Goal: Task Accomplishment & Management: Manage account settings

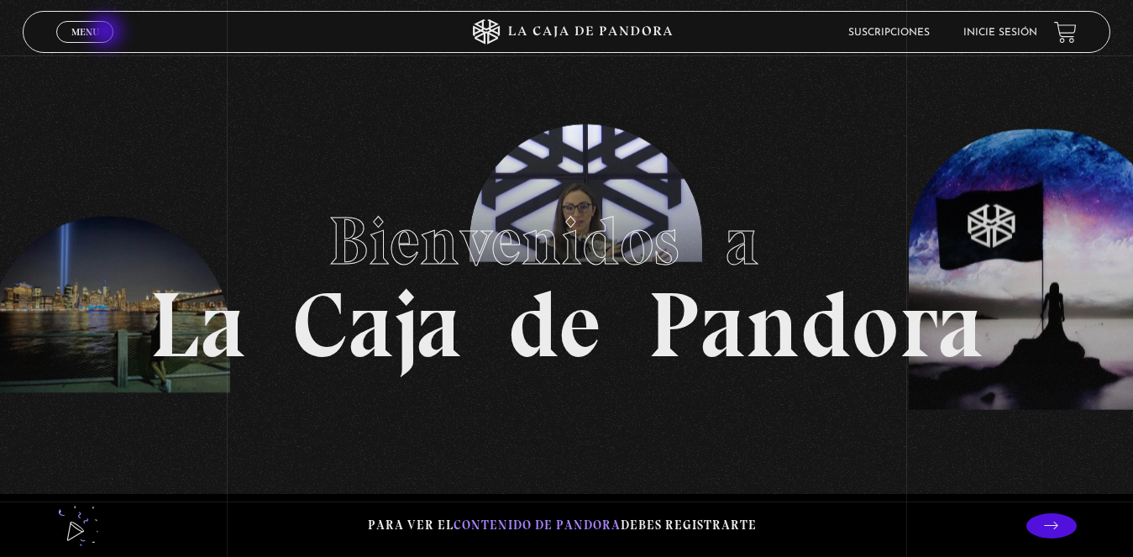
click at [104, 31] on link "Menu Cerrar" at bounding box center [84, 32] width 57 height 22
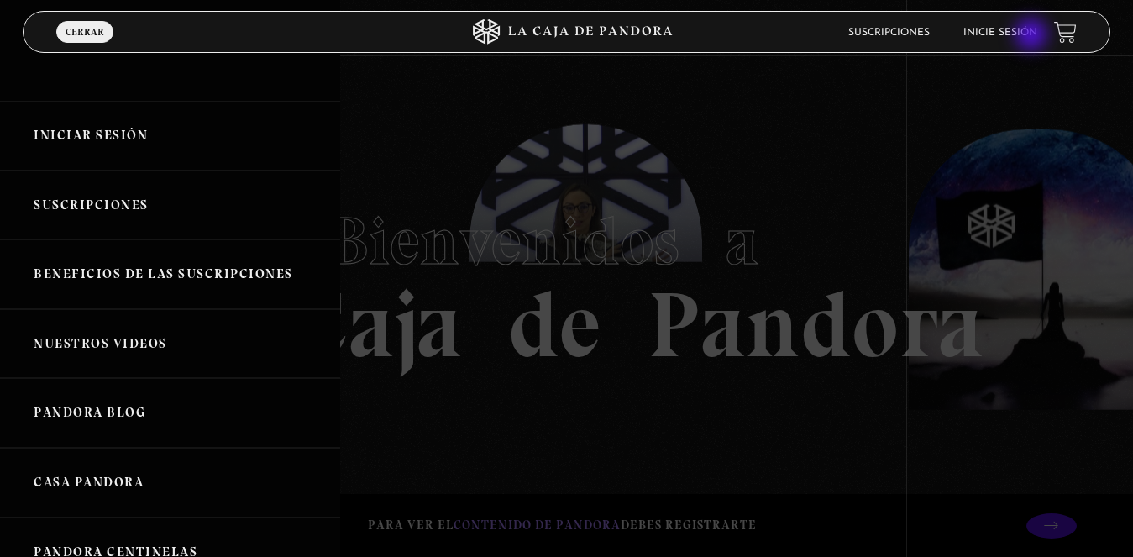
click at [1017, 32] on link "Inicie sesión" at bounding box center [1000, 33] width 74 height 10
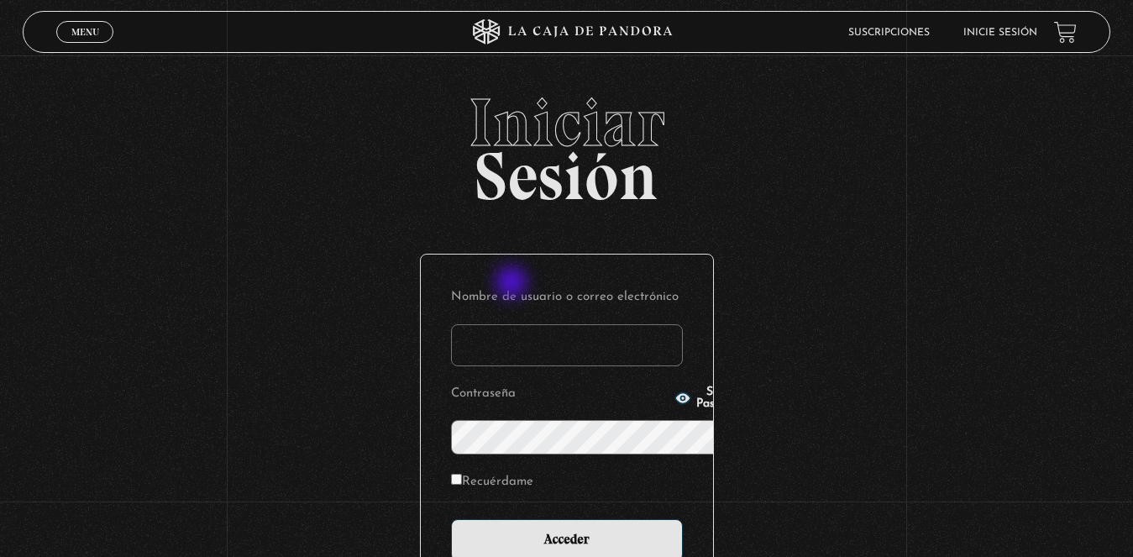
click at [512, 324] on input "Nombre de usuario o correo electrónico" at bounding box center [567, 345] width 232 height 42
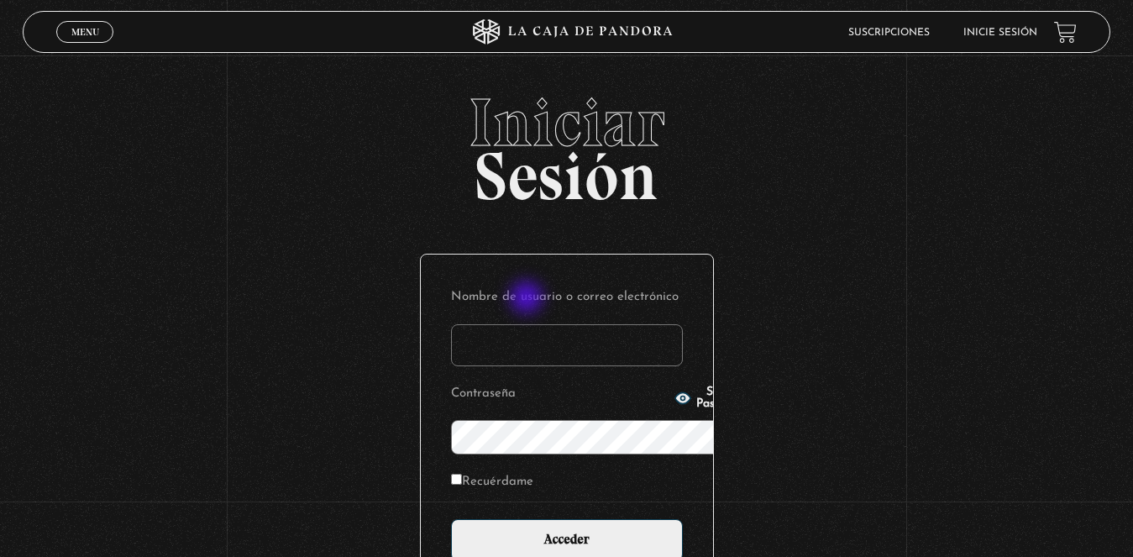
type input "[EMAIL_ADDRESS][DOMAIN_NAME]"
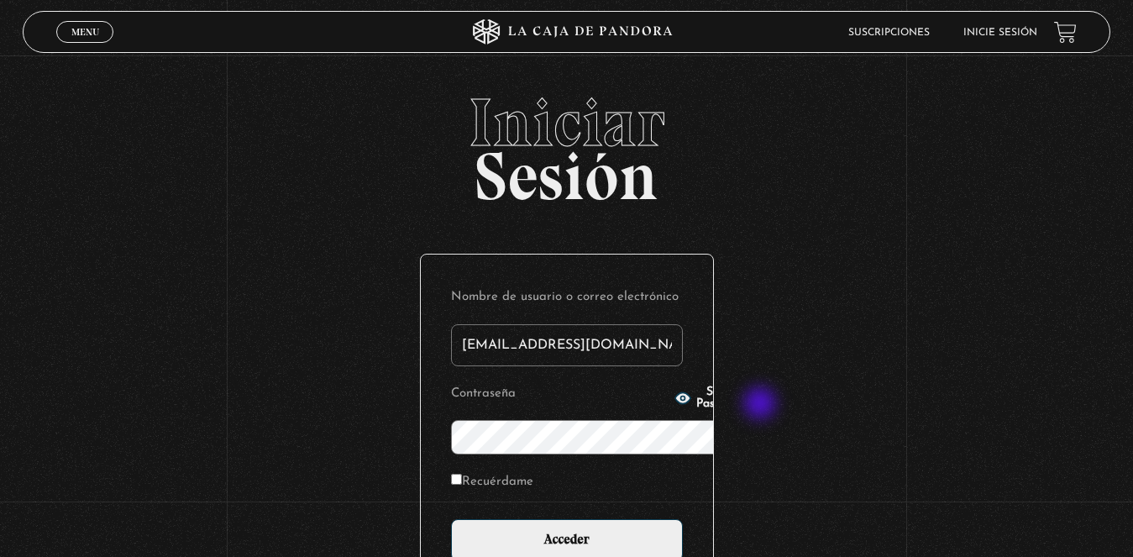
click at [763, 406] on div "Iniciar Sesión Nombre de usuario o correo electrónico [EMAIL_ADDRESS][DOMAIN_NA…" at bounding box center [566, 407] width 1133 height 636
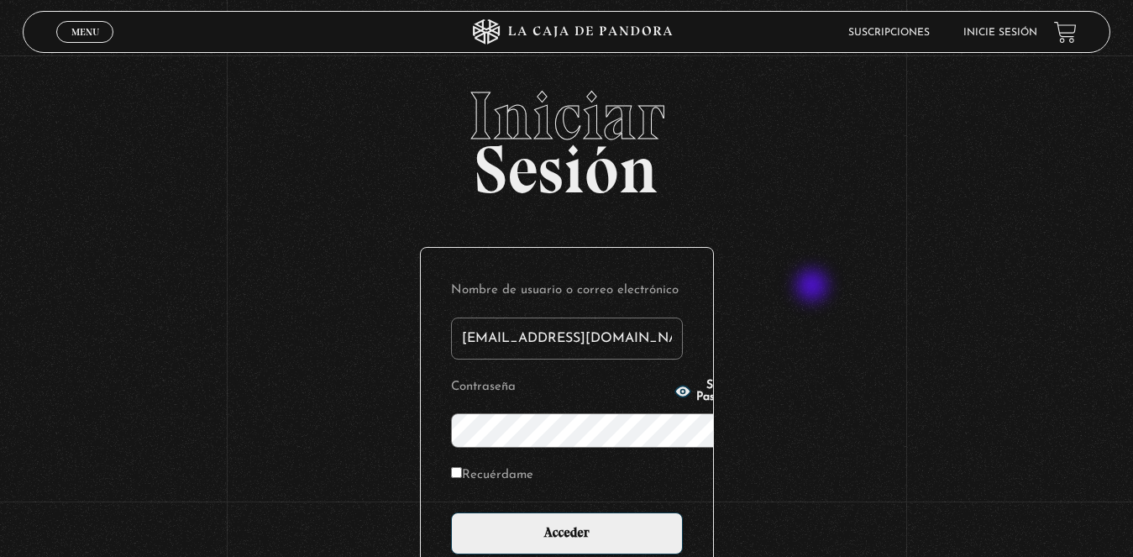
click at [814, 287] on div "Iniciar Sesión Nombre de usuario o correo electrónico karlapj14@hotmail.com Con…" at bounding box center [566, 400] width 1133 height 636
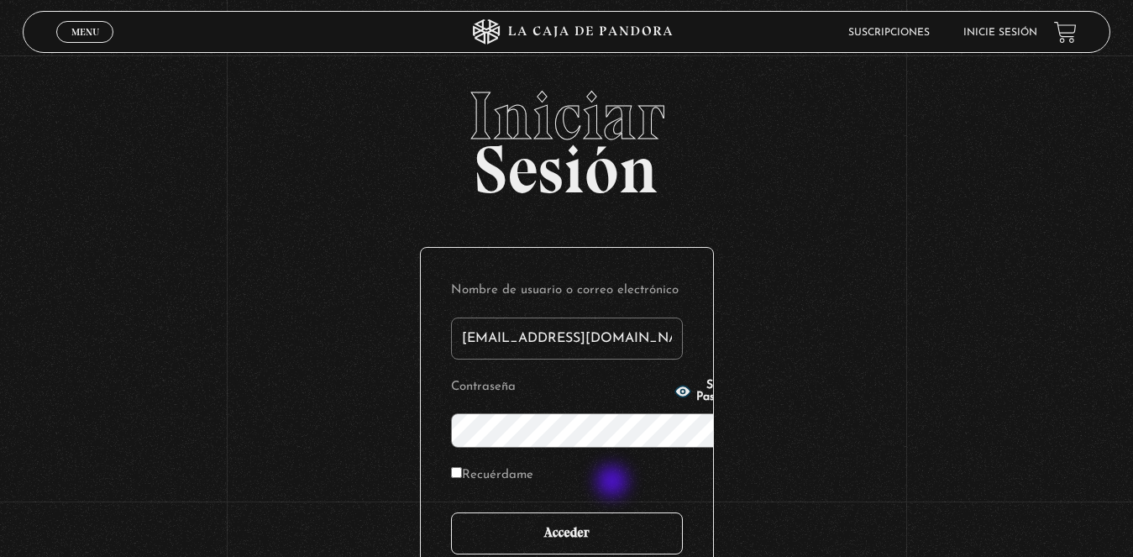
click at [614, 512] on input "Acceder" at bounding box center [567, 533] width 232 height 42
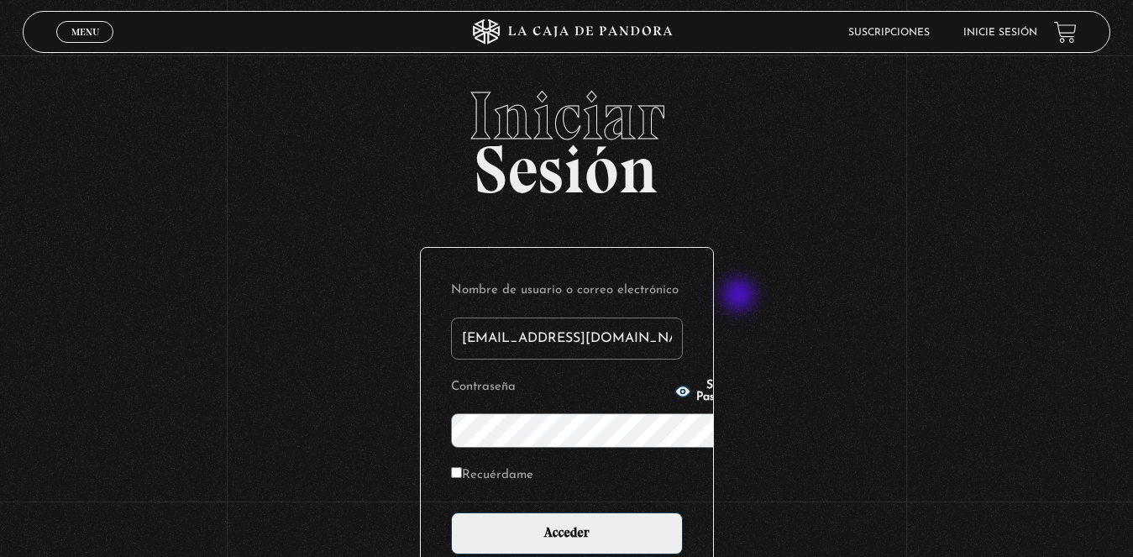
click at [742, 296] on div "Iniciar Sesión Nombre de usuario o correo electrónico karlapj14@hotmail.com Con…" at bounding box center [566, 400] width 1133 height 636
drag, startPoint x: 616, startPoint y: 275, endPoint x: 340, endPoint y: 275, distance: 276.3
click at [344, 276] on div "Iniciar Sesión Nombre de usuario o correo electrónico karlapj14@hotmail.com Con…" at bounding box center [566, 400] width 1133 height 636
click at [556, 294] on form "Nombre de usuario o correo electrónico Contraseña Show Password Recuérdame Acce…" at bounding box center [567, 416] width 232 height 276
click at [552, 317] on input "Nombre de usuario o correo electrónico" at bounding box center [567, 338] width 232 height 42
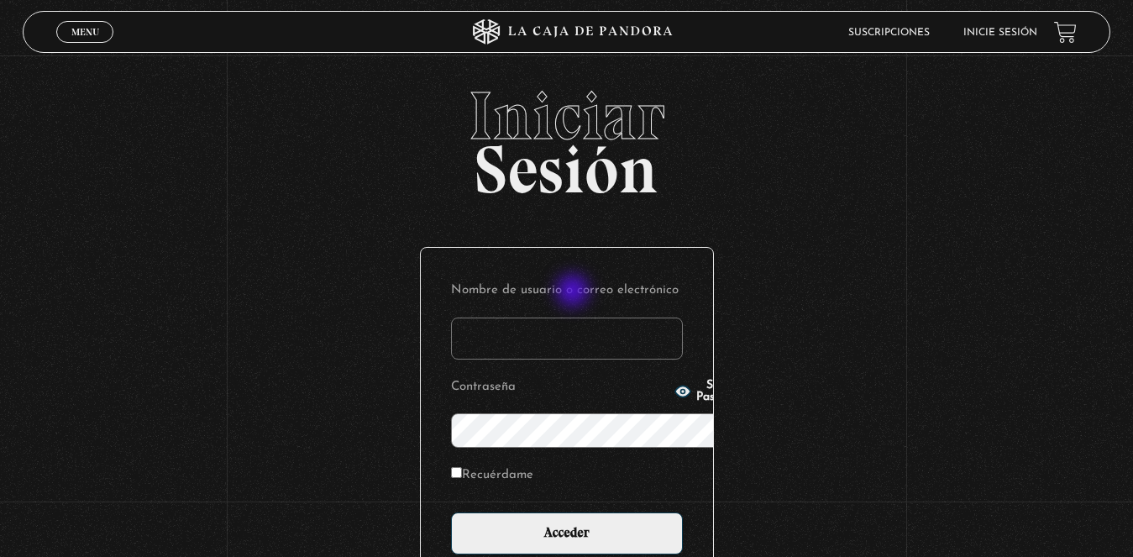
type input "karlapj14@hotmail.com"
click at [674, 396] on icon "button" at bounding box center [682, 391] width 17 height 17
click at [674, 394] on icon "button" at bounding box center [681, 390] width 15 height 11
click at [764, 417] on div "Iniciar Sesión Nombre de usuario o correo electrónico karlapj14@hotmail.com Con…" at bounding box center [566, 400] width 1133 height 636
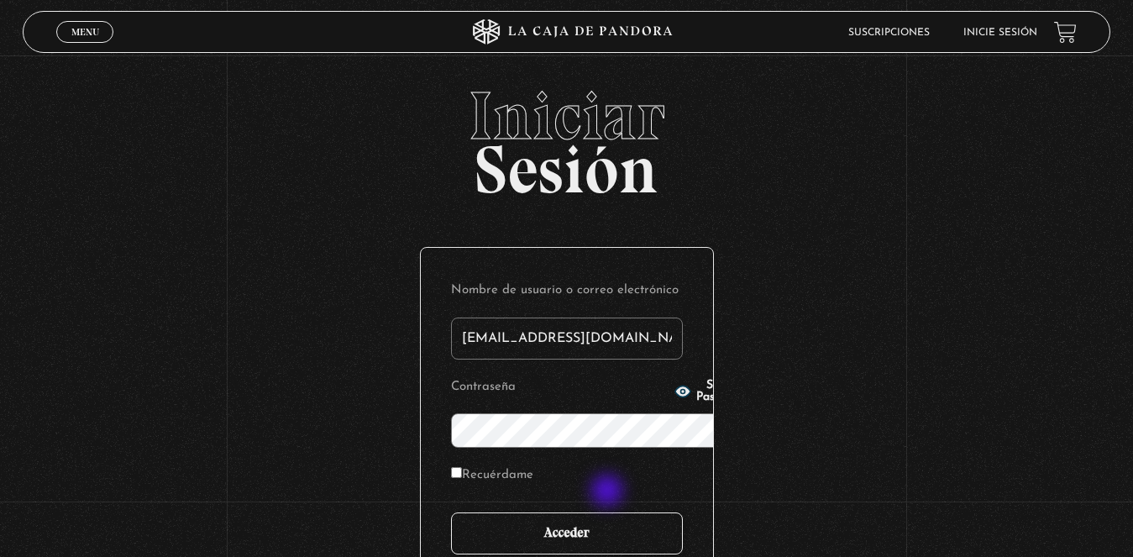
click at [604, 512] on input "Acceder" at bounding box center [567, 533] width 232 height 42
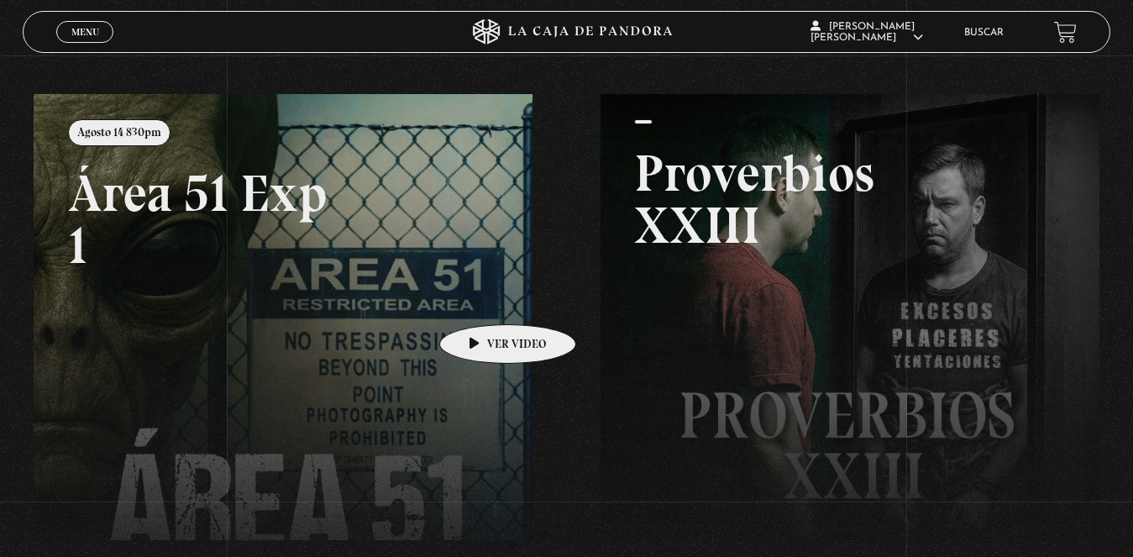
scroll to position [168, 0]
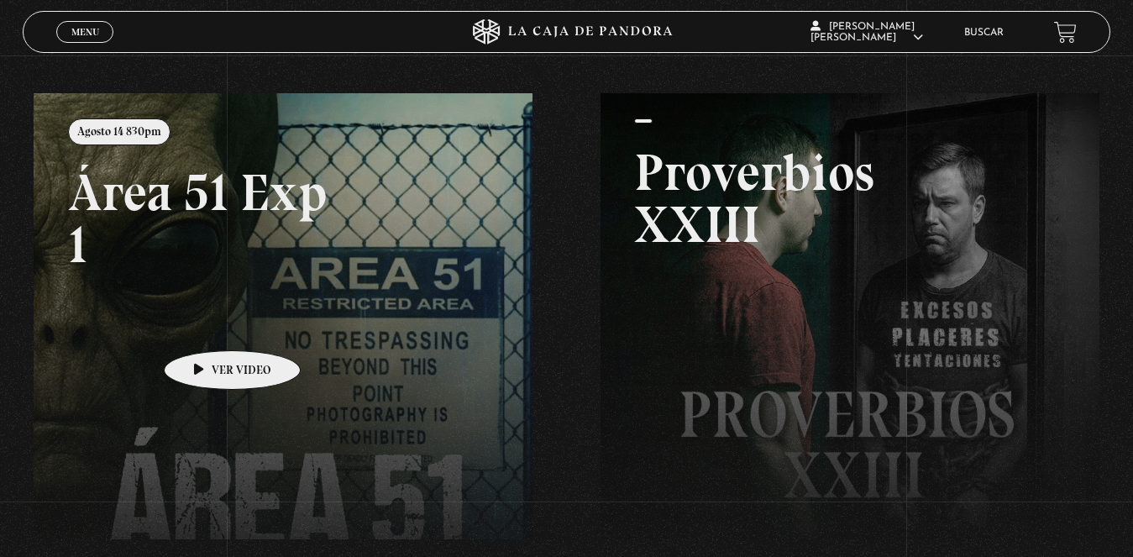
click at [206, 325] on link at bounding box center [600, 371] width 1133 height 557
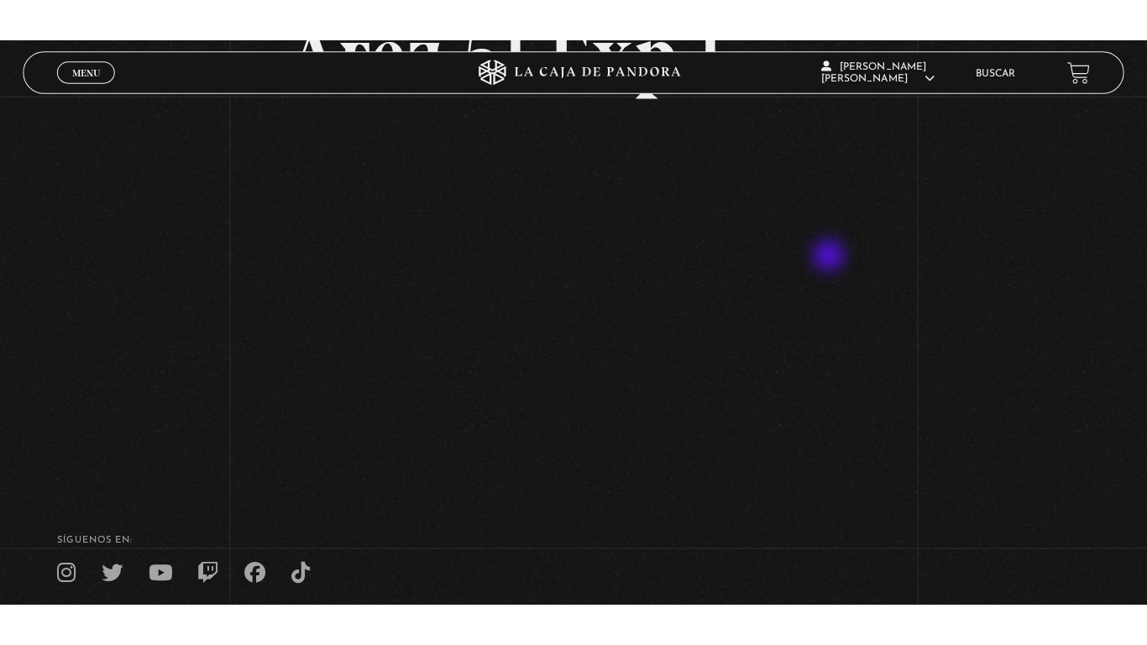
scroll to position [84, 0]
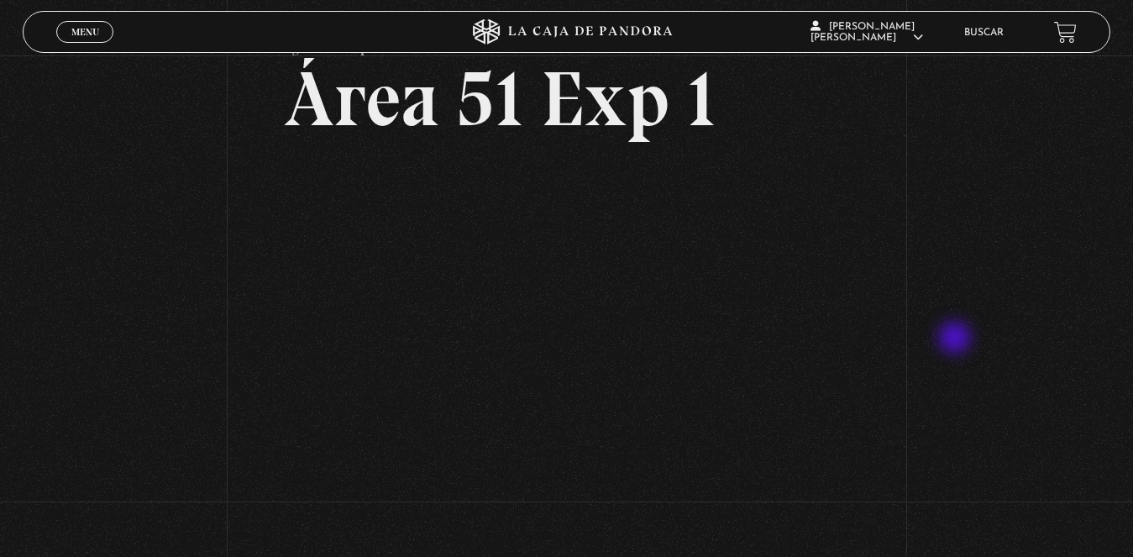
click at [960, 335] on div "Volver Agosto 14 830pm Área 51 Exp 1" at bounding box center [566, 242] width 1133 height 543
